Goal: Task Accomplishment & Management: Manage account settings

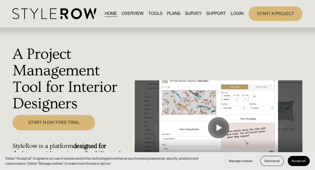
click at [239, 17] on link "LOGIN" at bounding box center [237, 13] width 13 height 7
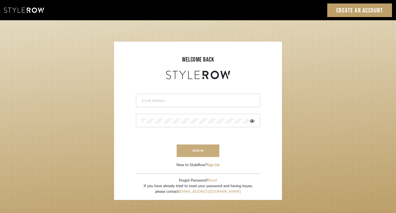
type input "jeanne@jeannecampanadesign.com"
click at [194, 150] on button "sign in" at bounding box center [197, 150] width 43 height 13
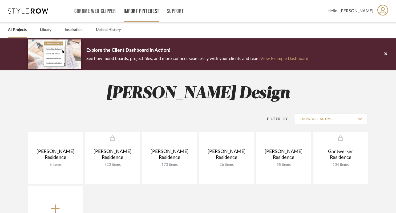
click at [148, 13] on link "Import Pinterest" at bounding box center [142, 11] width 36 height 5
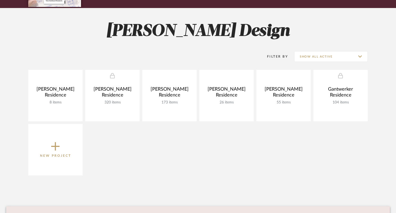
scroll to position [67, 0]
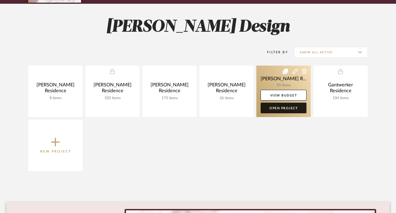
click at [278, 108] on link "Open Project" at bounding box center [283, 107] width 46 height 11
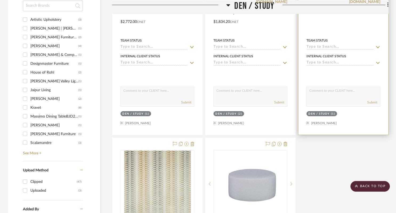
scroll to position [499, 0]
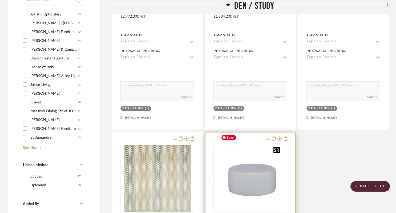
click at [249, 168] on div at bounding box center [250, 179] width 74 height 68
click at [240, 172] on img "0" at bounding box center [250, 178] width 63 height 67
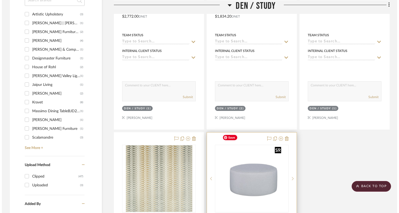
scroll to position [0, 0]
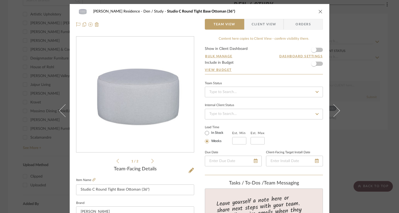
drag, startPoint x: 318, startPoint y: 11, endPoint x: 239, endPoint y: 180, distance: 187.0
click at [319, 12] on icon "close" at bounding box center [321, 11] width 4 height 4
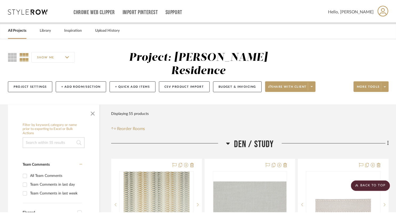
scroll to position [499, 0]
